Goal: Transaction & Acquisition: Purchase product/service

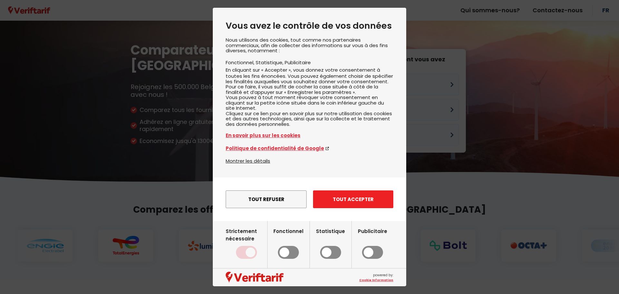
click at [353, 208] on button "Tout accepter" at bounding box center [353, 199] width 80 height 18
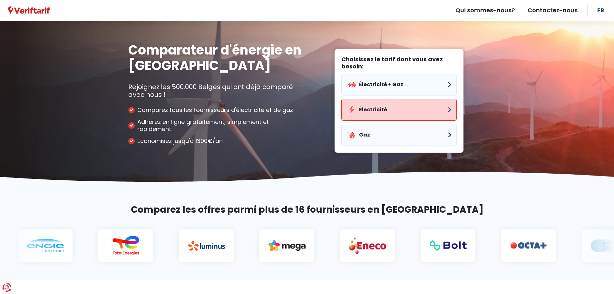
click at [397, 110] on button "Électricité" at bounding box center [399, 110] width 115 height 22
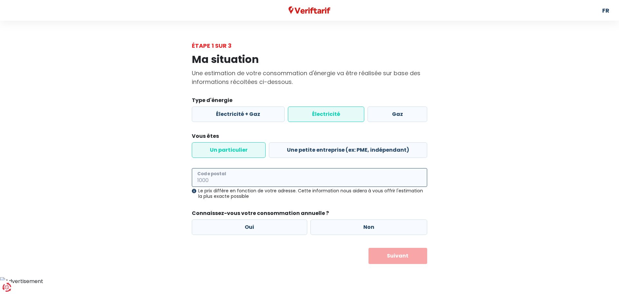
click at [240, 180] on input "Code postal" at bounding box center [309, 177] width 235 height 19
type input "7802"
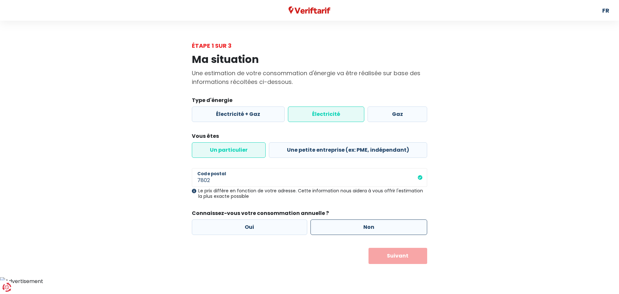
click at [371, 227] on label "Non" at bounding box center [369, 226] width 117 height 15
click at [371, 227] on input "Non" at bounding box center [369, 226] width 117 height 15
radio input "true"
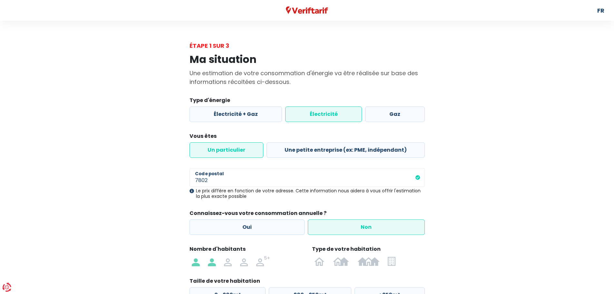
click at [212, 263] on img at bounding box center [212, 261] width 8 height 10
click at [212, 263] on input "radio" at bounding box center [212, 261] width 16 height 10
radio input "true"
click at [322, 263] on img at bounding box center [319, 261] width 10 height 10
click at [322, 263] on input "radio" at bounding box center [320, 261] width 19 height 10
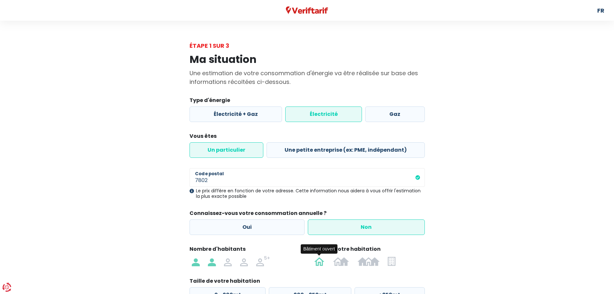
radio input "true"
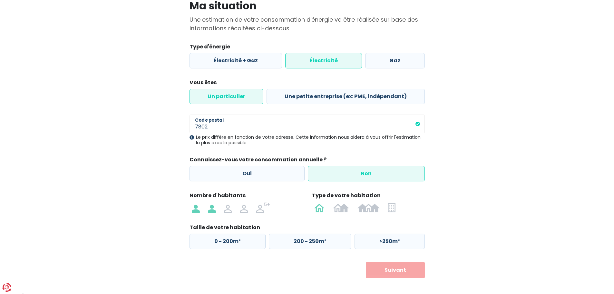
scroll to position [59, 0]
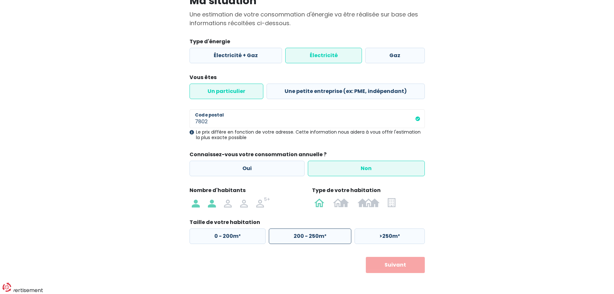
click at [311, 234] on label "200 - 250m²" at bounding box center [310, 235] width 83 height 15
click at [311, 234] on input "200 - 250m²" at bounding box center [310, 235] width 83 height 15
radio input "true"
click at [401, 267] on button "Suivant" at bounding box center [395, 265] width 59 height 16
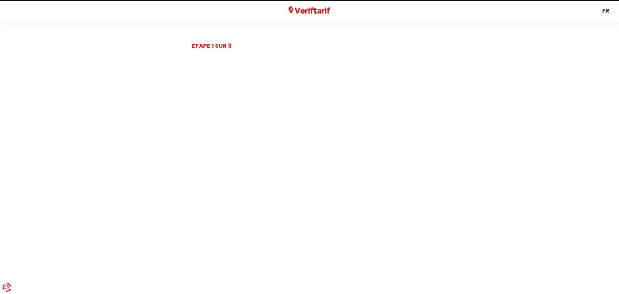
select select
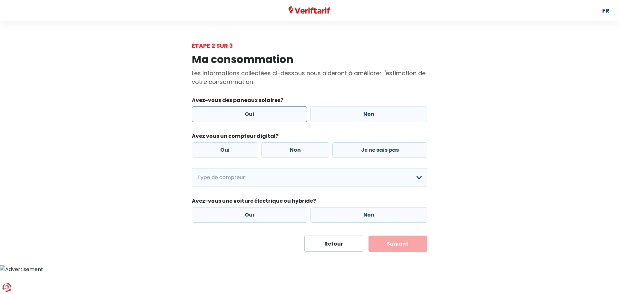
click at [250, 110] on label "Oui" at bounding box center [249, 113] width 115 height 15
click at [250, 110] on input "Oui" at bounding box center [249, 113] width 115 height 15
radio input "true"
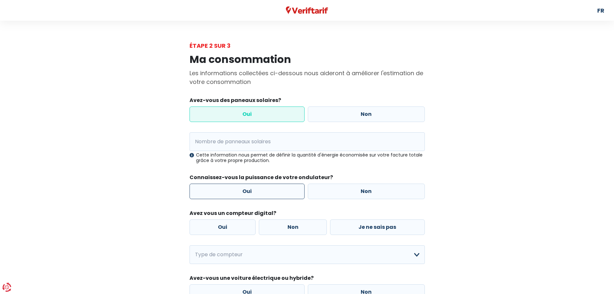
click at [250, 188] on label "Oui" at bounding box center [247, 191] width 115 height 15
click at [250, 188] on input "Oui" at bounding box center [247, 191] width 115 height 15
radio input "true"
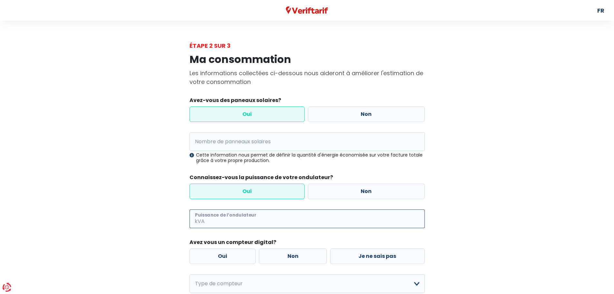
click at [247, 219] on input "Puissance de l’ondulateur" at bounding box center [315, 218] width 219 height 19
type input "5000"
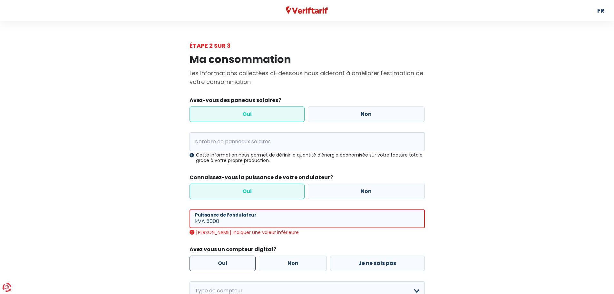
click at [233, 256] on label "Oui" at bounding box center [223, 262] width 66 height 15
click at [233, 256] on input "Oui" at bounding box center [223, 262] width 66 height 15
radio input "true"
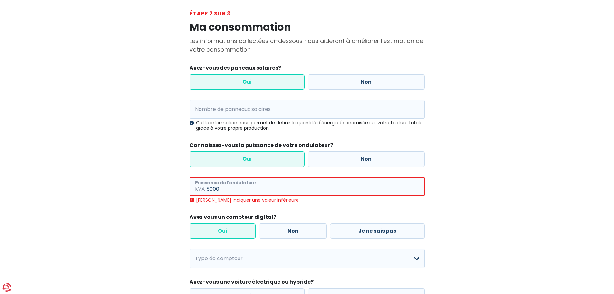
click at [238, 187] on input "5000" at bounding box center [315, 186] width 219 height 19
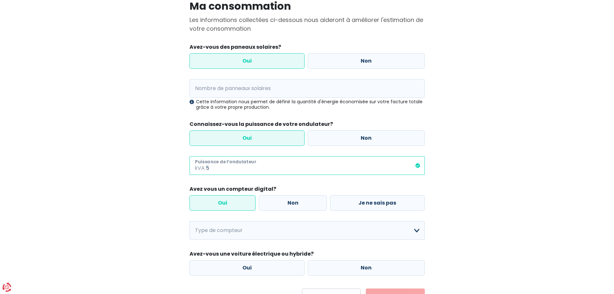
scroll to position [65, 0]
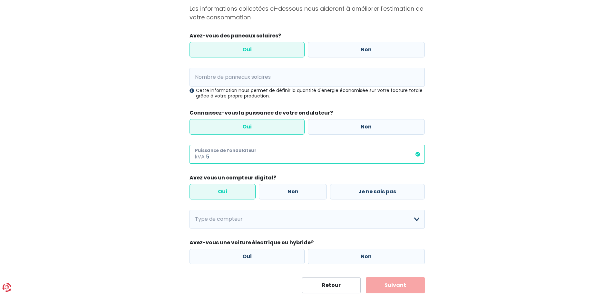
type input "5"
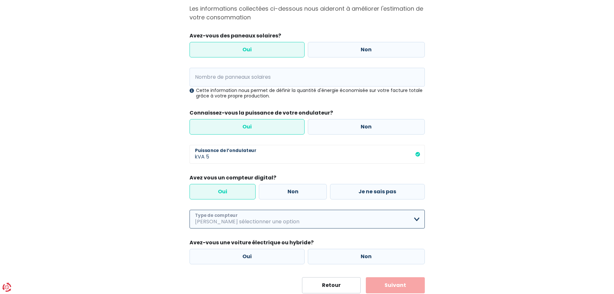
click at [319, 220] on select "Mono-horaire Bi-horaire Mono-horaire + exclusif nuit Bi-horaire + exclusif nuit…" at bounding box center [307, 219] width 235 height 19
select select "day_night_bi_hourly"
click at [190, 210] on select "Mono-horaire Bi-horaire Mono-horaire + exclusif nuit Bi-horaire + exclusif nuit…" at bounding box center [307, 219] width 235 height 19
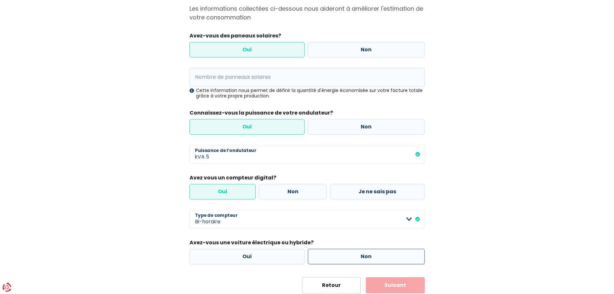
click at [369, 257] on label "Non" at bounding box center [366, 256] width 117 height 15
click at [369, 257] on input "Non" at bounding box center [366, 256] width 117 height 15
radio input "true"
click at [253, 78] on input "Nombre de panneaux solaires" at bounding box center [307, 77] width 235 height 19
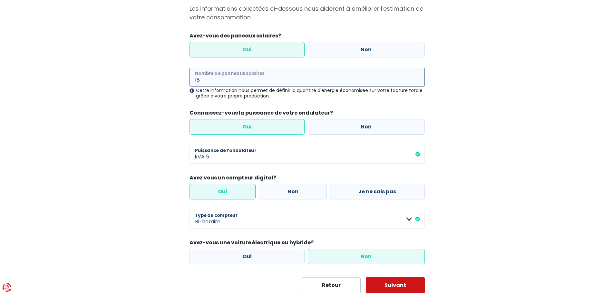
type input "18"
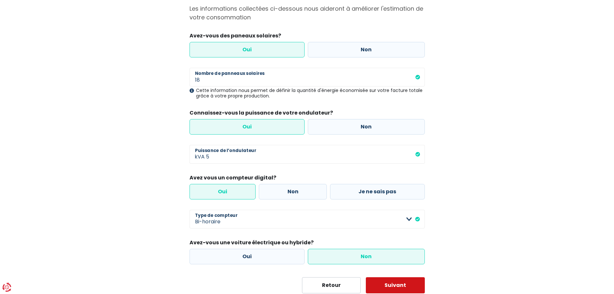
click at [401, 287] on button "Suivant" at bounding box center [395, 285] width 59 height 16
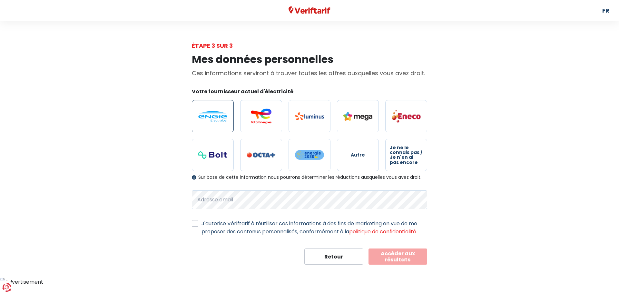
click at [207, 120] on img at bounding box center [212, 116] width 29 height 11
click at [207, 120] on input "radio" at bounding box center [213, 116] width 42 height 32
radio input "true"
click at [202, 222] on label "J'autorise Vériftarif à réutiliser ces informations à des fins de marketing en …" at bounding box center [315, 227] width 226 height 16
click at [196, 222] on input "J'autorise Vériftarif à réutiliser ces informations à des fins de marketing en …" at bounding box center [195, 222] width 6 height 6
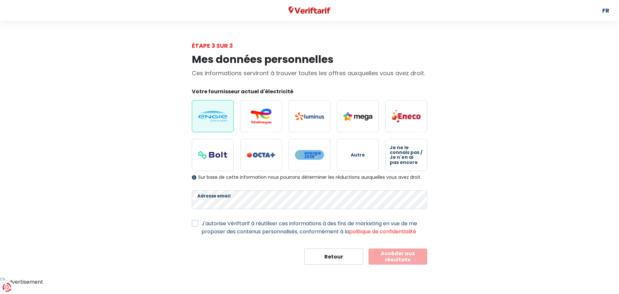
checkbox input "true"
click at [389, 259] on button "Accéder aux résultats" at bounding box center [398, 256] width 59 height 16
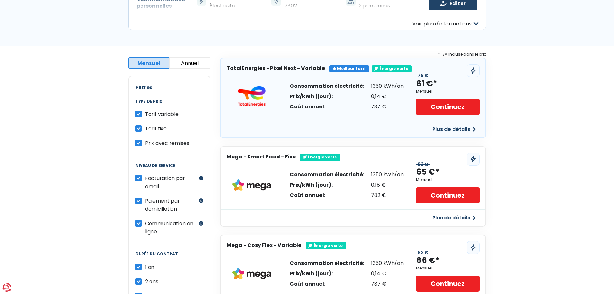
scroll to position [129, 0]
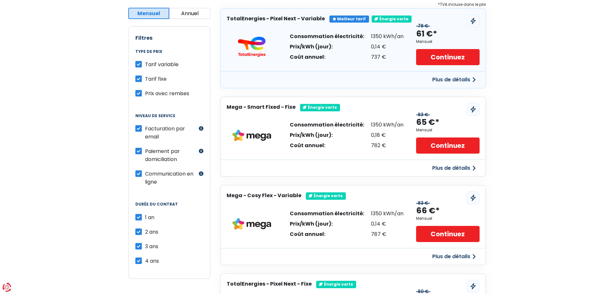
click at [145, 259] on label "4 ans" at bounding box center [152, 261] width 14 height 8
click at [140, 259] on input "4 ans" at bounding box center [138, 260] width 6 height 6
checkbox input "false"
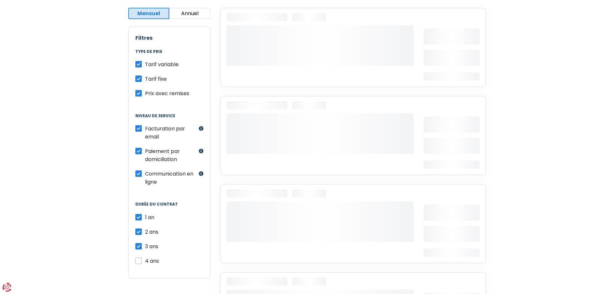
click at [145, 245] on label "3 ans" at bounding box center [151, 246] width 13 height 8
click at [139, 245] on input "3 ans" at bounding box center [138, 245] width 6 height 6
checkbox input "false"
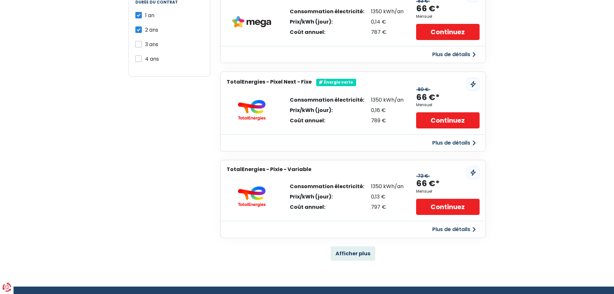
scroll to position [387, 0]
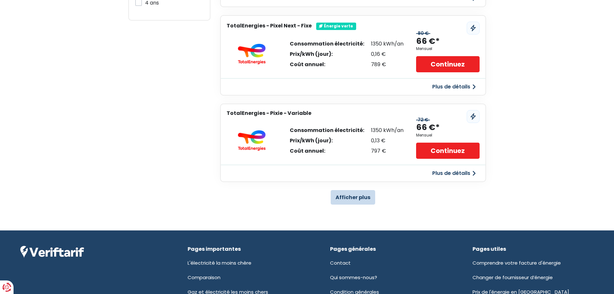
click at [357, 203] on button "Afficher plus" at bounding box center [353, 197] width 45 height 15
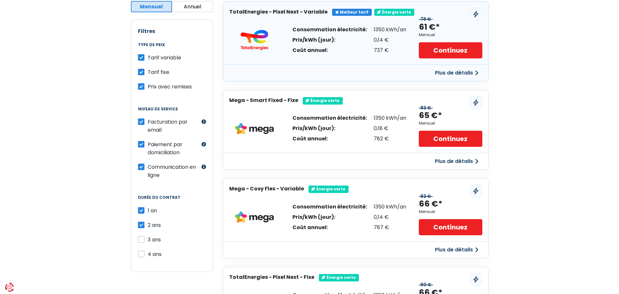
scroll to position [97, 0]
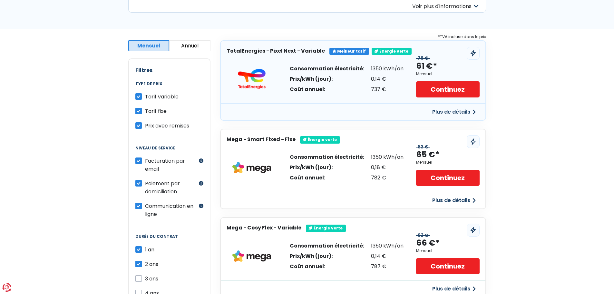
click at [455, 109] on button "Plus de détails" at bounding box center [454, 112] width 51 height 12
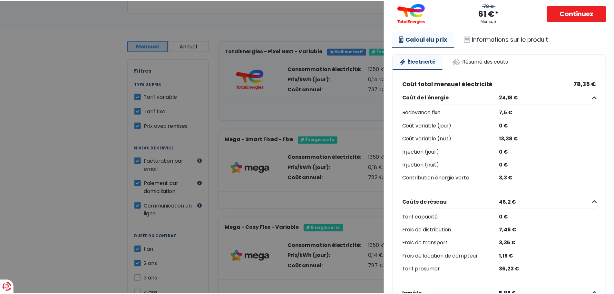
scroll to position [0, 0]
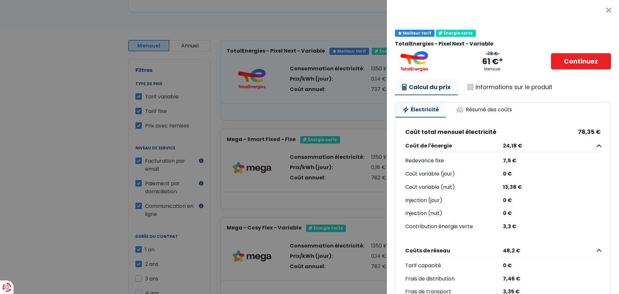
click at [257, 110] on Variable "Plus de détails - TotalEnergies × Meilleur tarif Énergie verte TotalEnergies - …" at bounding box center [309, 147] width 619 height 294
